Goal: Transaction & Acquisition: Register for event/course

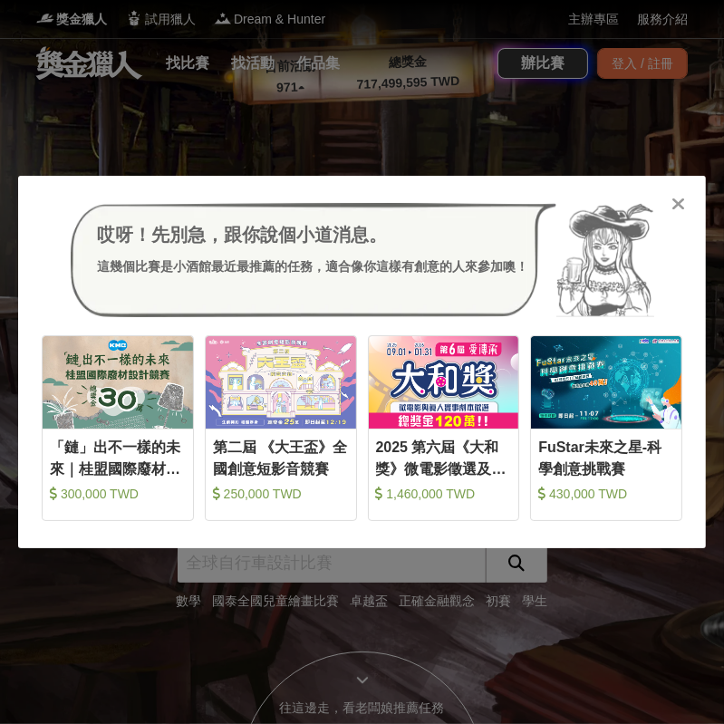
click at [672, 198] on icon at bounding box center [679, 204] width 14 height 18
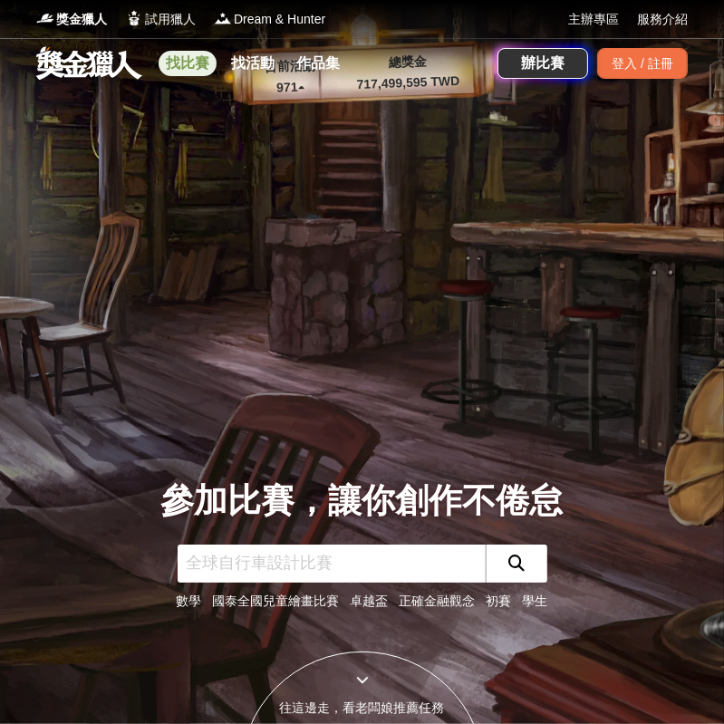
click at [209, 59] on link "找比賽" at bounding box center [188, 63] width 58 height 25
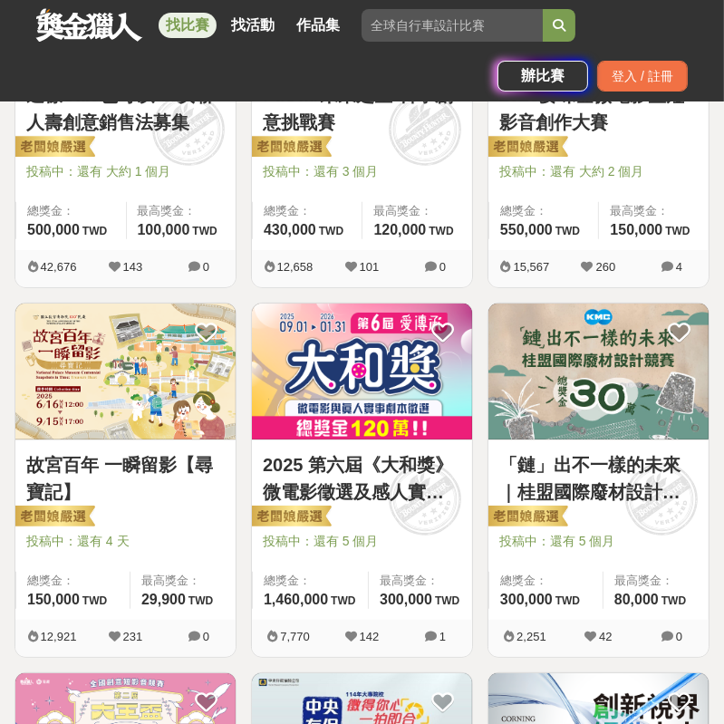
scroll to position [483, 0]
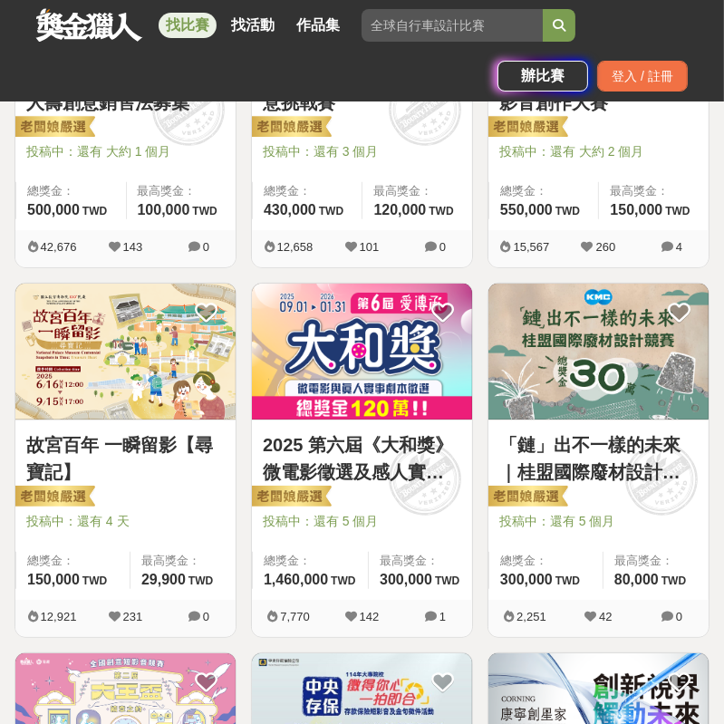
click at [567, 450] on link "「鏈」出不一樣的未來｜桂盟國際廢材設計競賽" at bounding box center [598, 458] width 198 height 54
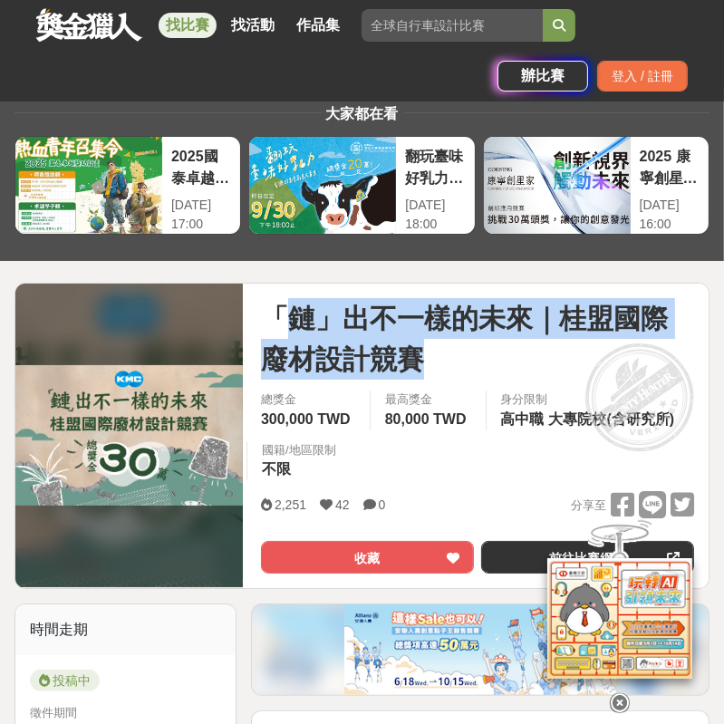
drag, startPoint x: 276, startPoint y: 311, endPoint x: 448, endPoint y: 362, distance: 178.6
click at [448, 362] on span "「鏈」出不一樣的未來｜桂盟國際廢材設計競賽" at bounding box center [477, 339] width 433 height 82
drag, startPoint x: 261, startPoint y: 321, endPoint x: 434, endPoint y: 366, distance: 178.9
click at [434, 366] on span "「鏈」出不一樣的未來｜桂盟國際廢材設計競賽" at bounding box center [477, 339] width 433 height 82
copy span "「鏈」出不一樣的未來｜桂盟國際廢材設計競賽"
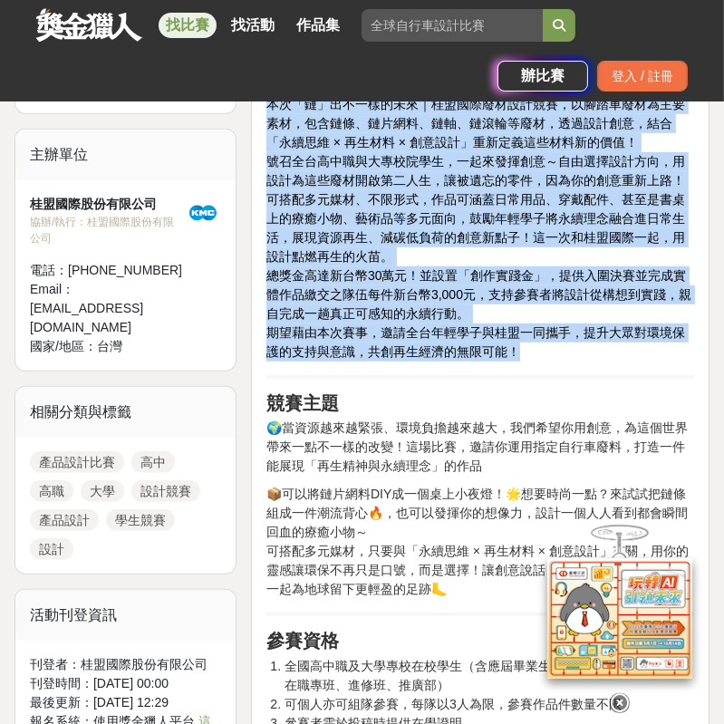
scroll to position [725, 0]
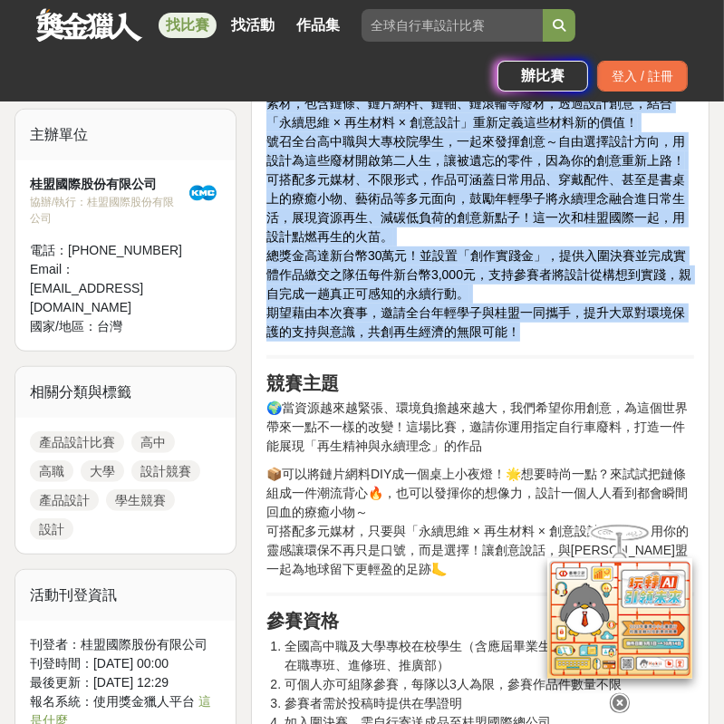
drag, startPoint x: 266, startPoint y: 276, endPoint x: 555, endPoint y: 333, distance: 295.4
drag, startPoint x: 555, startPoint y: 333, endPoint x: 439, endPoint y: 277, distance: 128.5
copy div "全球鏈條領導品牌【桂盟國際】，一路以來推動再生經濟與綠色製程， 我們始終相信，只要有創意，廢材也能變黃金！ 本次「鏈」出不一樣的未來｜桂盟國際廢材設計競賽，以…"
click at [630, 335] on p "本次「鏈」出不一樣的未來｜桂盟國際廢材設計競賽，以腳踏車廢材為主要素材，包含鏈條、鏈片網料、鏈軸、鏈滾輪等廢材，透過設計創意，結合「永續思維 × 再生材料 ×…" at bounding box center [480, 208] width 428 height 266
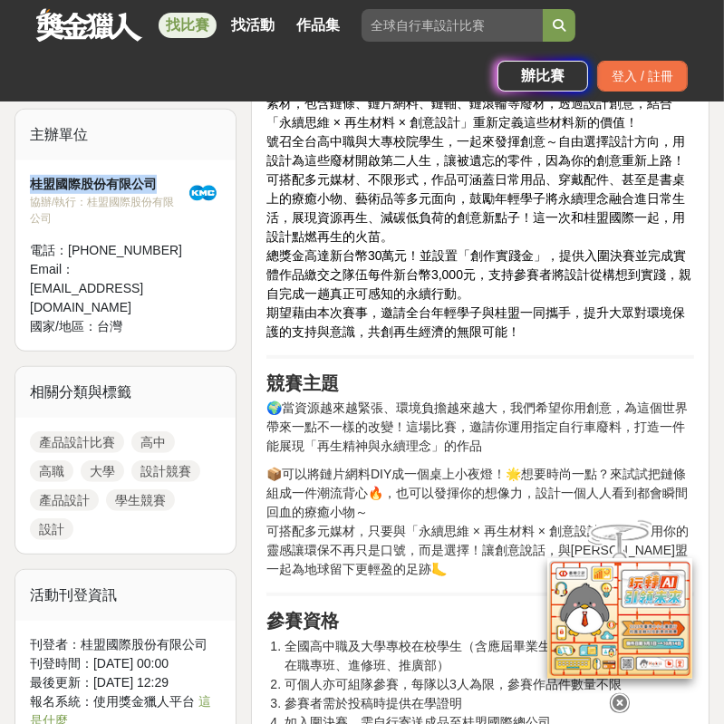
drag, startPoint x: 27, startPoint y: 219, endPoint x: 162, endPoint y: 226, distance: 135.2
click at [162, 226] on div "桂盟國際股份有限公司 協辦/執行： 桂盟國際股份有限公司 電話： (02) 7730 7613 Email： kmcchain@bhuntr.com 國家/地…" at bounding box center [125, 255] width 220 height 190
copy div "桂盟國際股份有限公司"
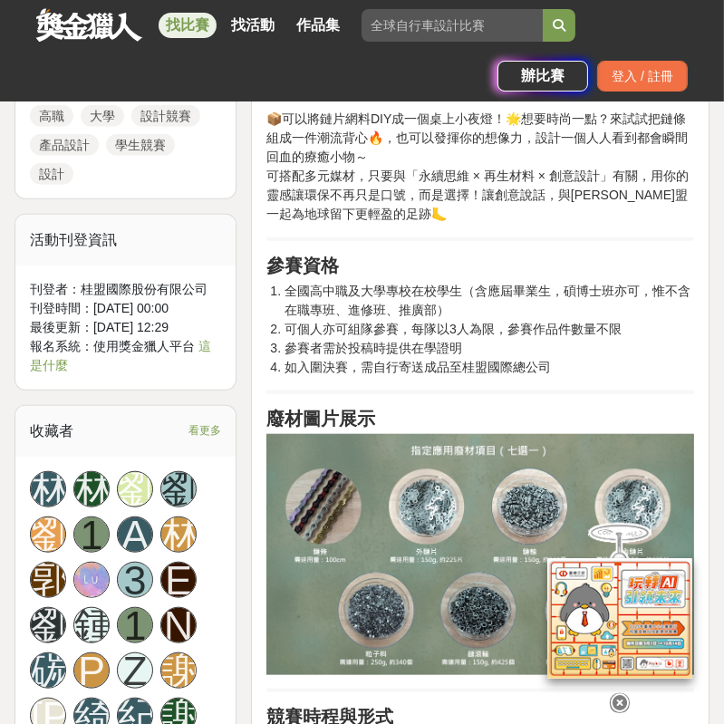
scroll to position [1208, 0]
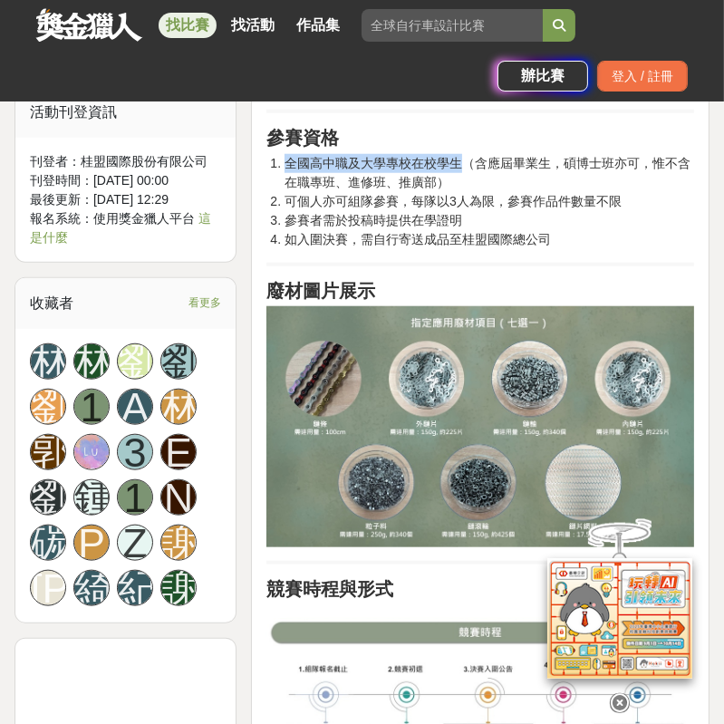
drag, startPoint x: 281, startPoint y: 165, endPoint x: 459, endPoint y: 163, distance: 178.5
click at [459, 163] on li "全國高中職及大學專校在校學生（含應屆畢業生，碩博士班亦可，惟不含在職專班、進修班、推廣部）" at bounding box center [490, 173] width 410 height 38
click at [507, 177] on li "全國高中職及大學專校在校學生（含應屆畢業生，碩博士班亦可，惟不含在職專班、進修班、推廣部）" at bounding box center [490, 173] width 410 height 38
drag, startPoint x: 282, startPoint y: 164, endPoint x: 468, endPoint y: 160, distance: 185.8
click at [468, 160] on li "全國高中職及大學專校在校學生（含應屆畢業生，碩博士班亦可，惟不含在職專班、進修班、推廣部）" at bounding box center [490, 173] width 410 height 38
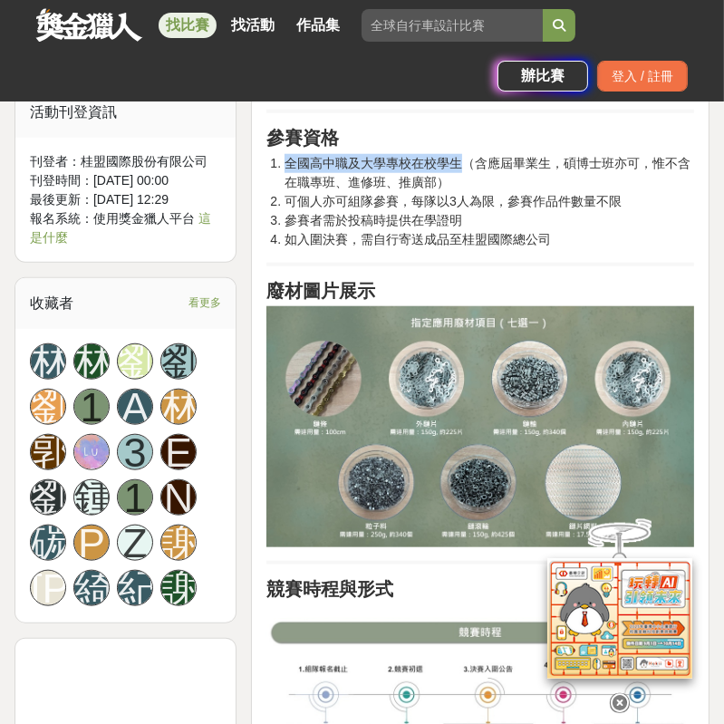
copy li "全國高中職及大學專校在校學生"
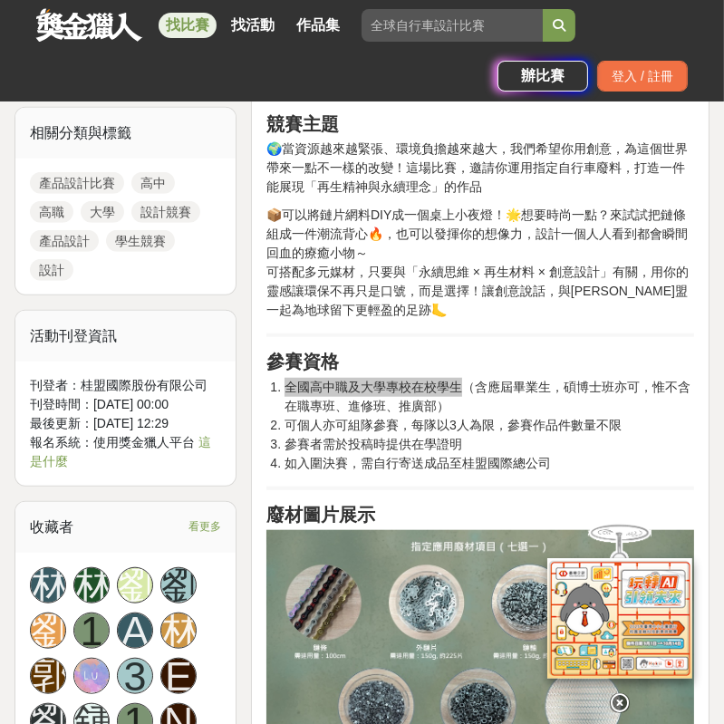
scroll to position [966, 0]
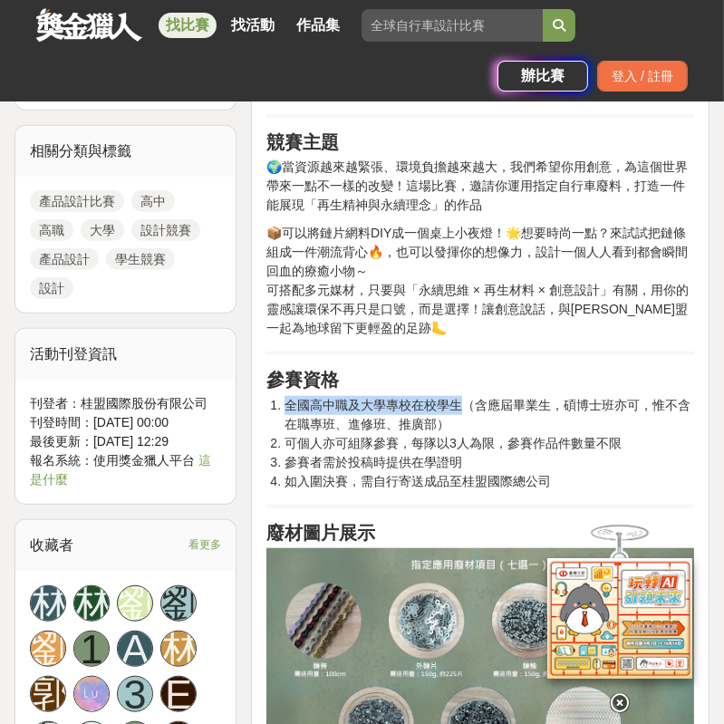
click at [405, 379] on h2 "參賽資格" at bounding box center [480, 380] width 428 height 23
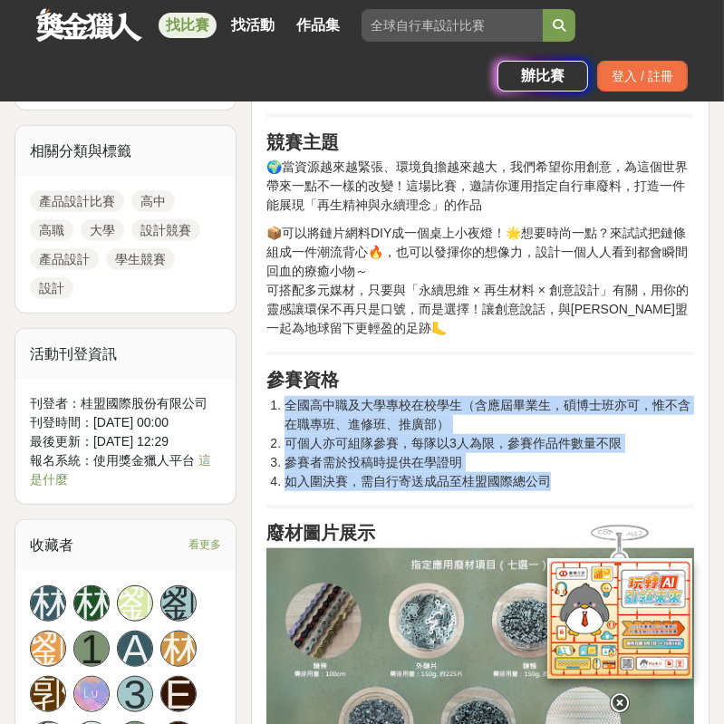
drag, startPoint x: 267, startPoint y: 393, endPoint x: 592, endPoint y: 487, distance: 337.6
copy ol "全國高中職及大學專校在校學生（含應屆畢業生，碩博士班亦可，惟不含在職專班、進修班、推廣部） 可個人亦可組隊參賽，每隊以3人為限，參賽作品件數量不限 參賽者需於…"
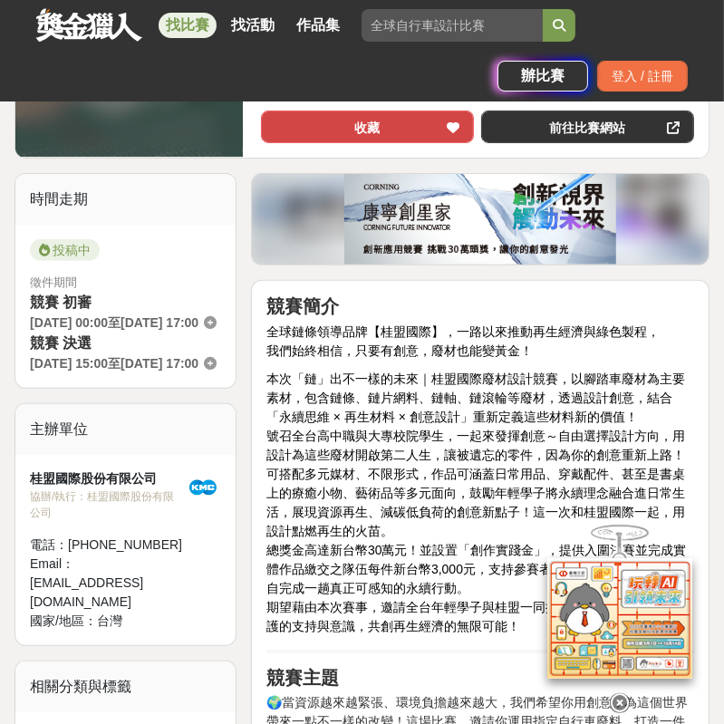
scroll to position [241, 0]
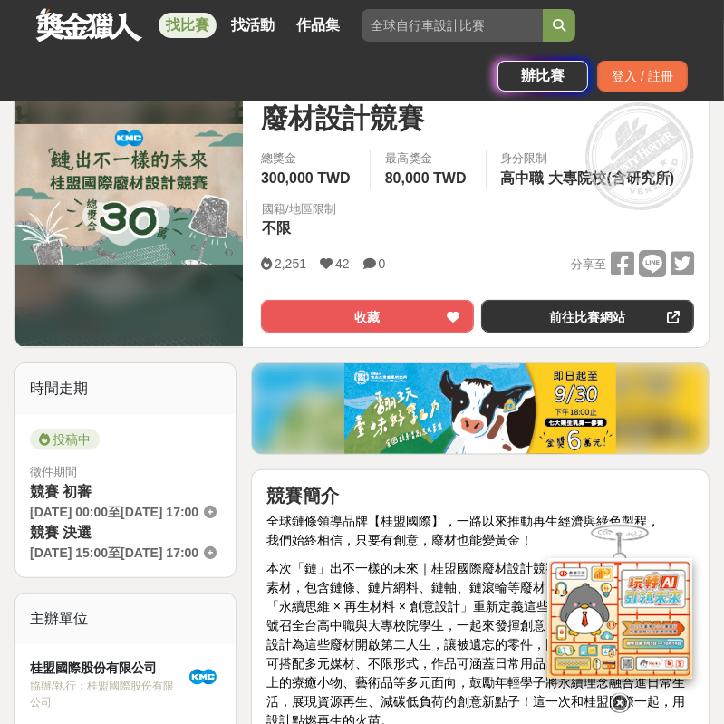
drag, startPoint x: 30, startPoint y: 509, endPoint x: 62, endPoint y: 526, distance: 36.1
click at [62, 522] on div "競賽 初審 2025-09-01 00:00 至 2025-11-18 17:00" at bounding box center [125, 501] width 191 height 41
copy div "2025-09-01 00:00 至 2025-11-18 17:00"
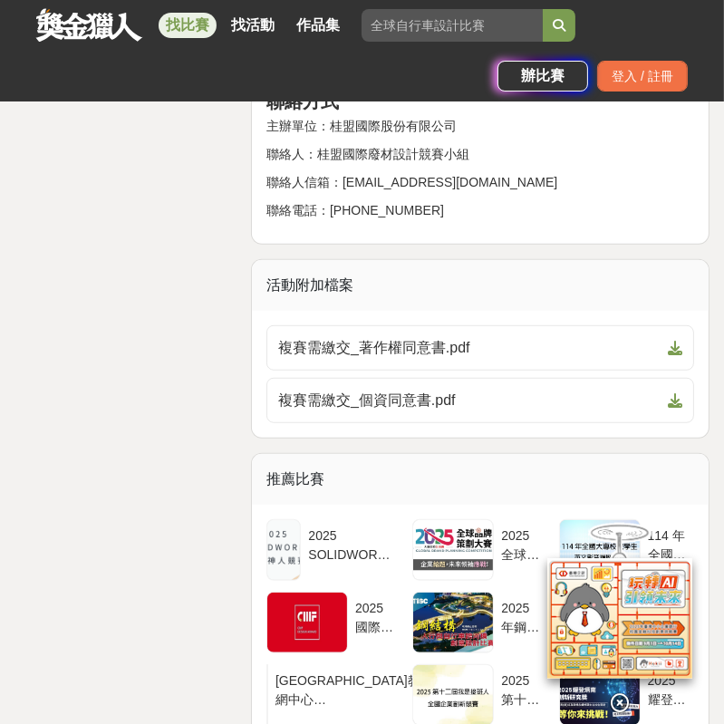
scroll to position [5558, 0]
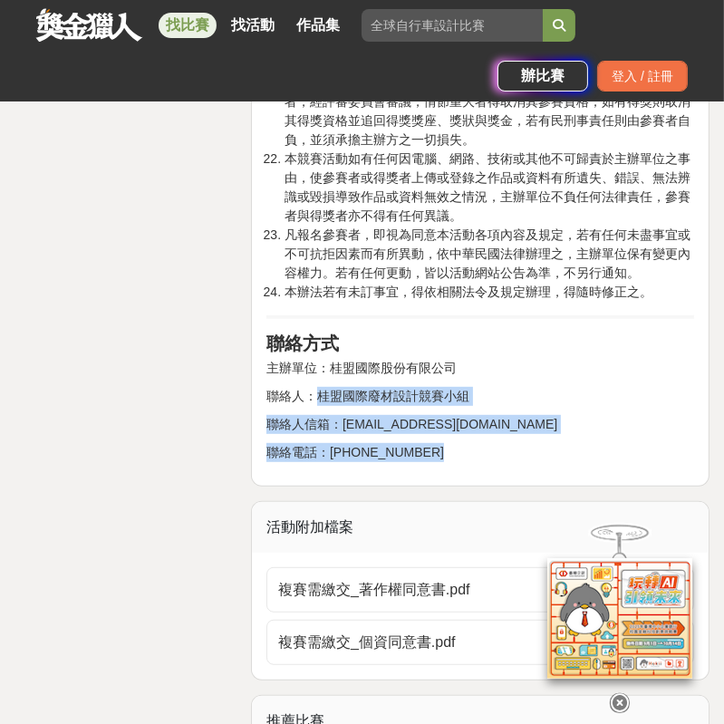
drag, startPoint x: 319, startPoint y: 371, endPoint x: 520, endPoint y: 432, distance: 210.4
copy div "桂盟國際廢材設計競賽小組 聯絡人信箱：kmcchain@bhuntr.com 聯絡電話：(02) 7730 7613"
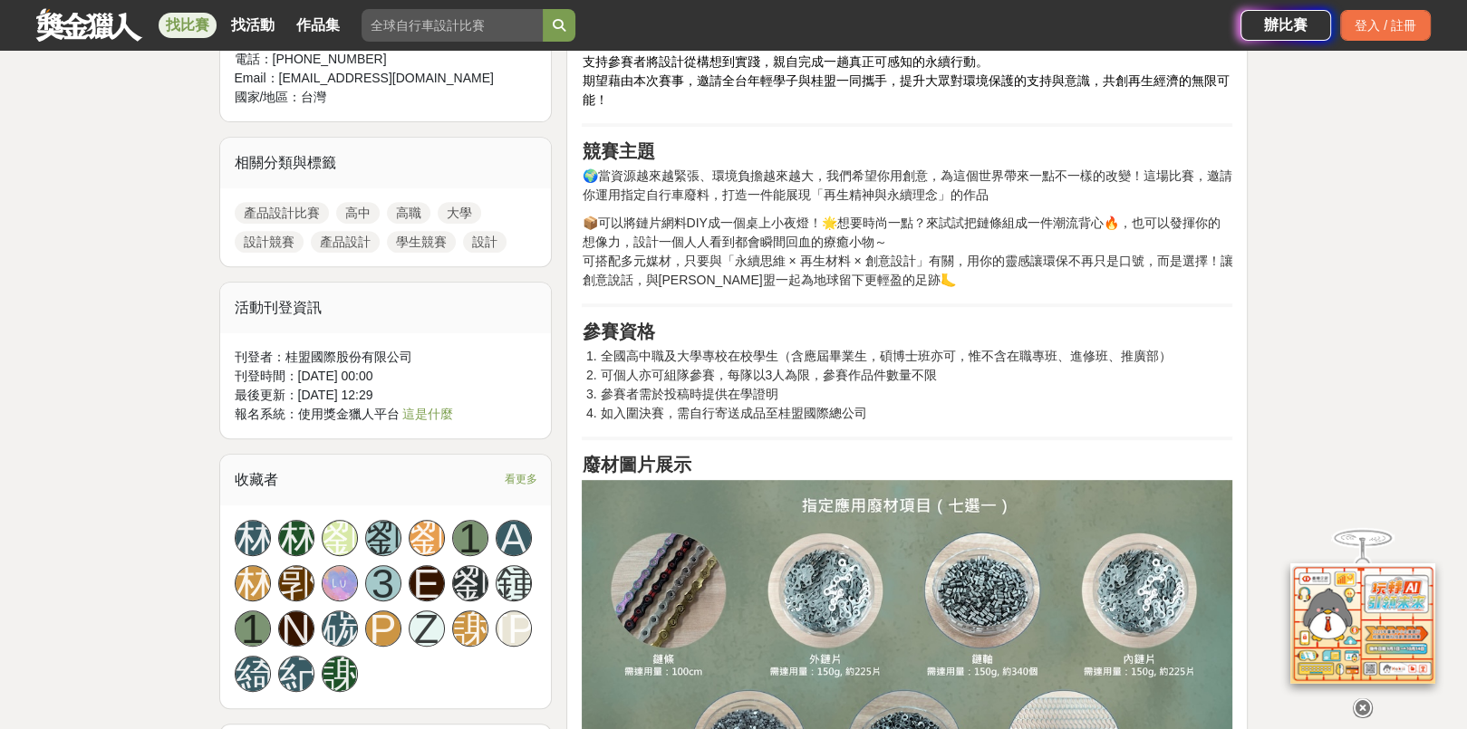
scroll to position [0, 0]
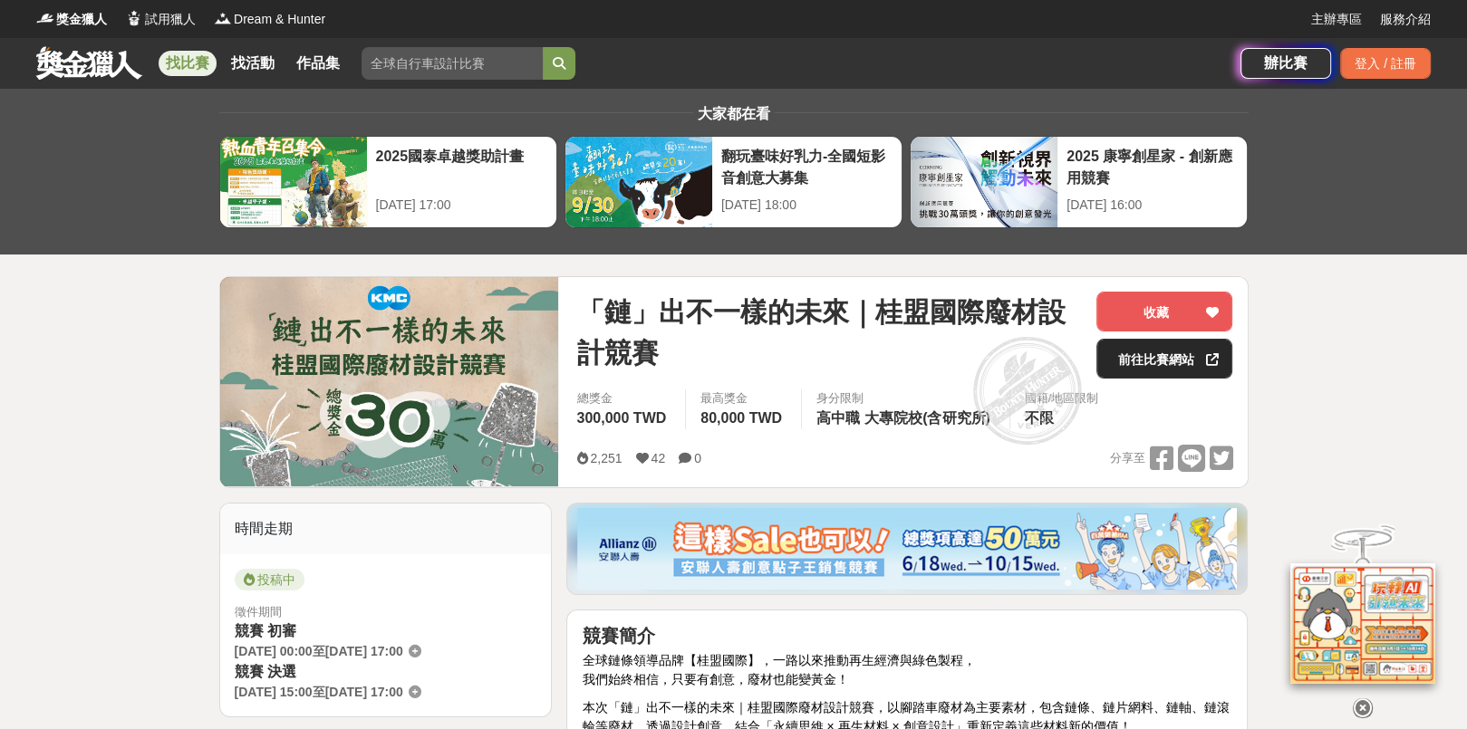
click at [723, 371] on link "前往比賽網站" at bounding box center [1164, 359] width 136 height 40
